Goal: Find specific page/section: Find specific page/section

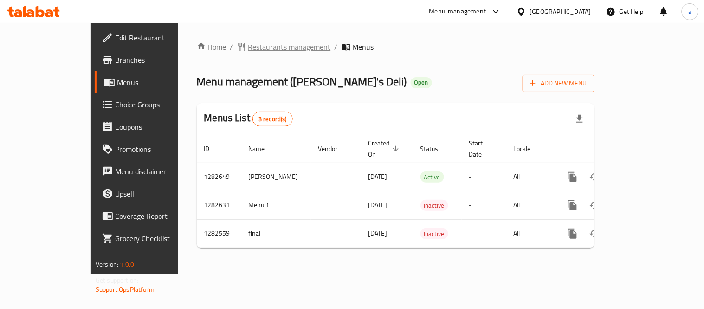
click at [248, 47] on span "Restaurants management" at bounding box center [289, 46] width 83 height 11
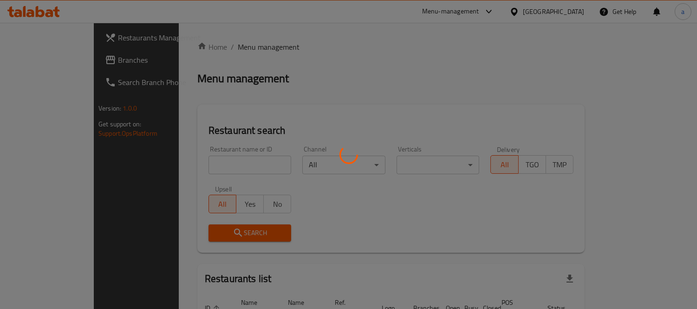
click at [215, 170] on div at bounding box center [348, 154] width 697 height 309
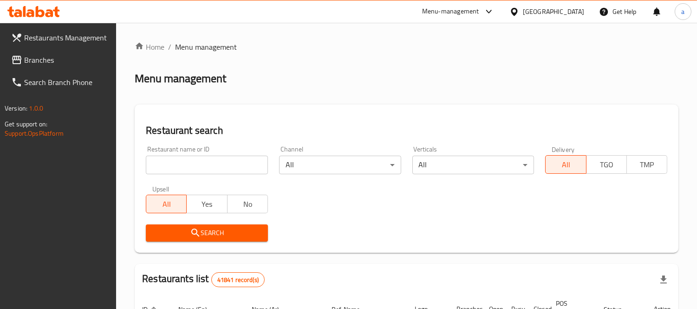
click at [215, 170] on input "search" at bounding box center [207, 165] width 122 height 19
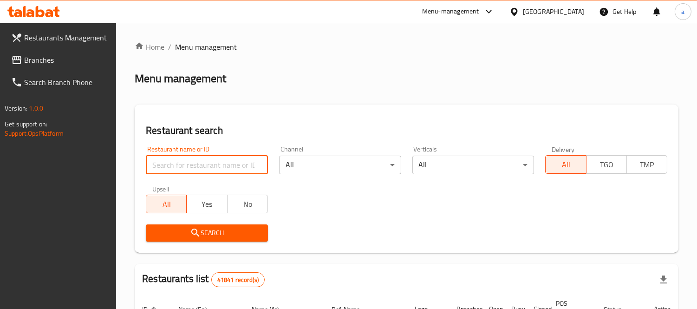
paste input "694856"
type input "694856"
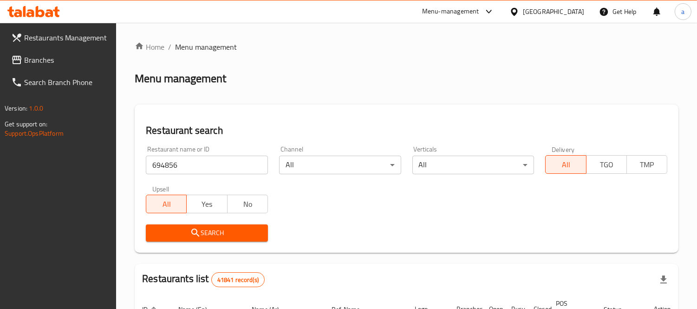
click at [176, 234] on span "Search" at bounding box center [206, 233] width 107 height 12
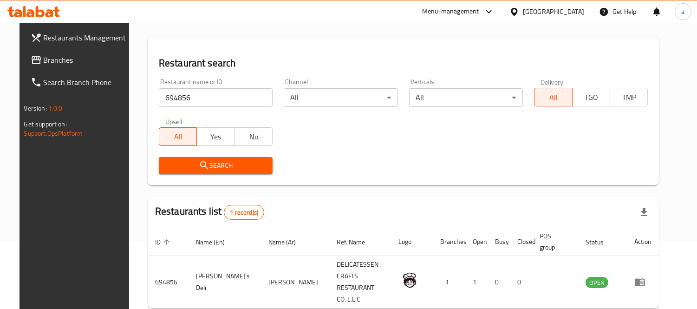
scroll to position [98, 0]
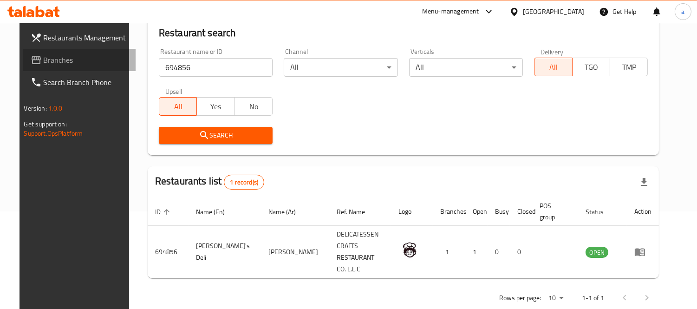
click at [48, 59] on span "Branches" at bounding box center [86, 59] width 85 height 11
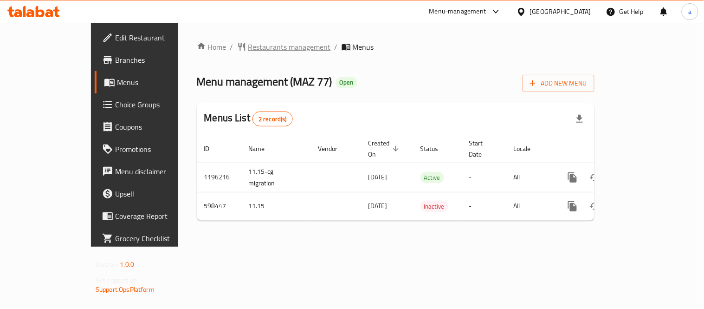
click at [248, 44] on span "Restaurants management" at bounding box center [289, 46] width 83 height 11
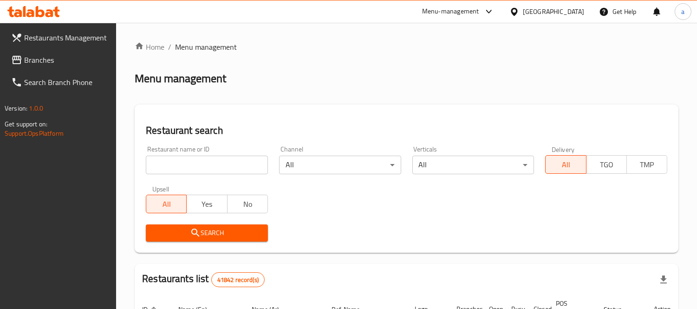
click at [209, 163] on input "search" at bounding box center [207, 165] width 122 height 19
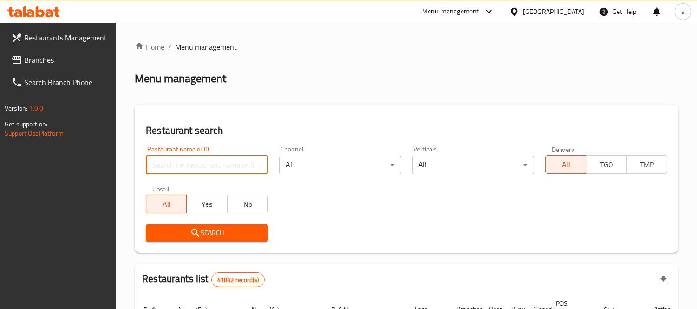
paste input "637594"
type input "637594"
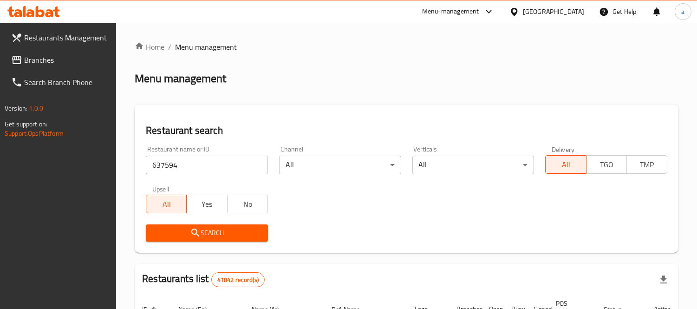
click at [180, 237] on span "Search" at bounding box center [206, 233] width 107 height 12
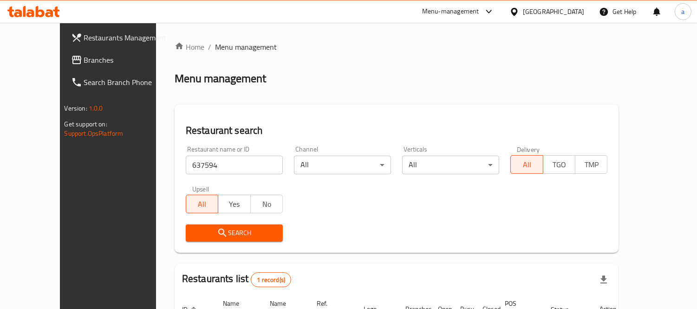
scroll to position [87, 0]
